Goal: Find contact information: Find contact information

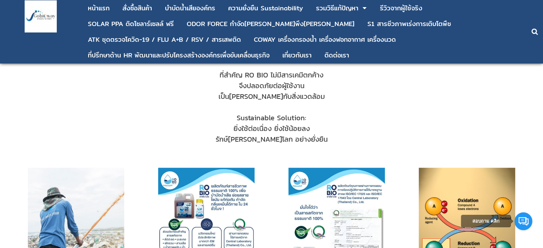
scroll to position [357, 0]
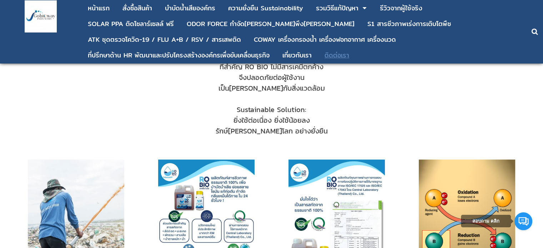
click at [340, 55] on div "ติดต่อเรา" at bounding box center [336, 55] width 25 height 6
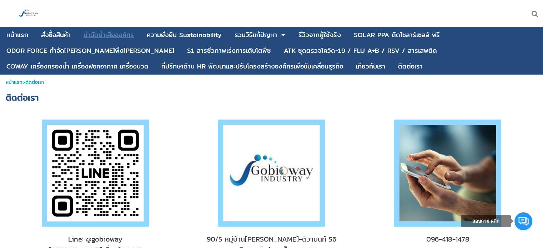
click at [113, 35] on div "บําบัดน้ำเสียองค์กร" at bounding box center [108, 35] width 50 height 6
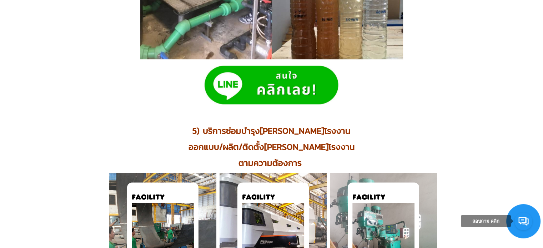
scroll to position [749, 0]
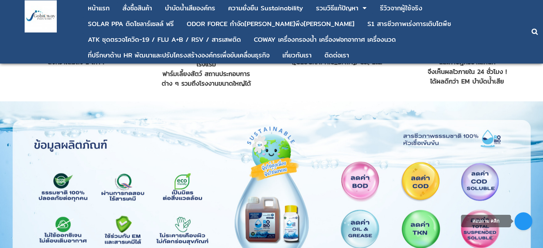
scroll to position [678, 0]
